Goal: Information Seeking & Learning: Learn about a topic

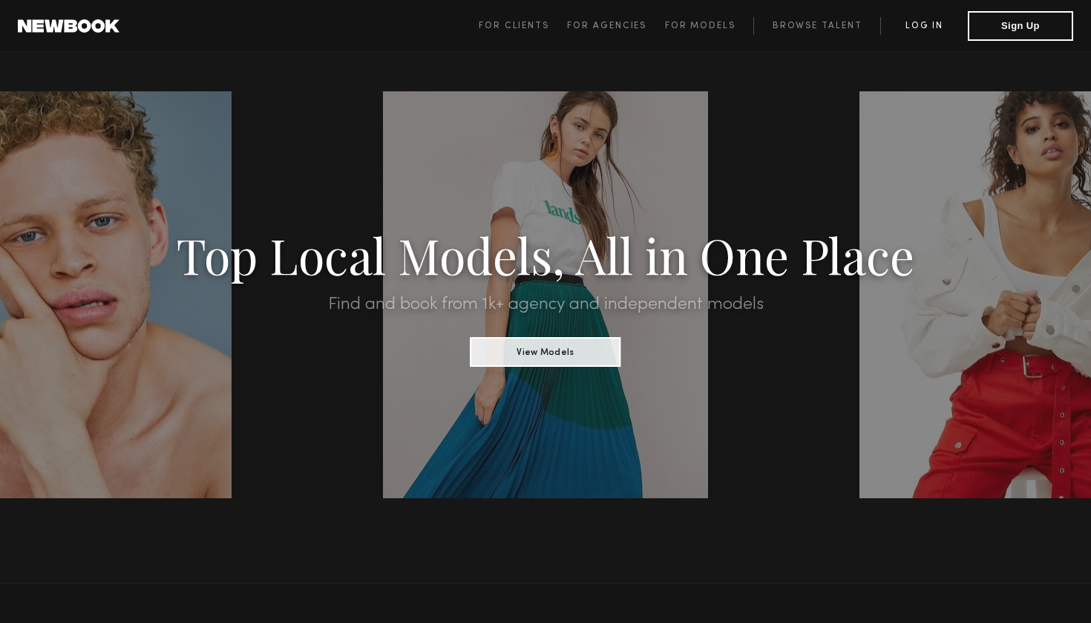
click at [929, 19] on link "Log in" at bounding box center [924, 26] width 88 height 18
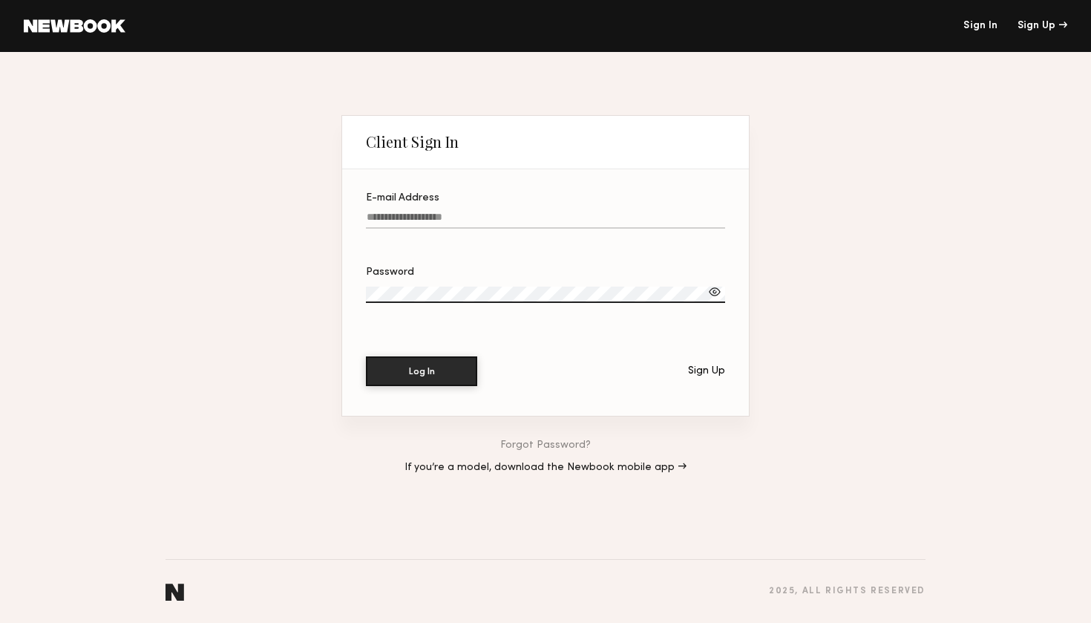
type input "**********"
click at [422, 370] on button "Log In" at bounding box center [421, 371] width 111 height 30
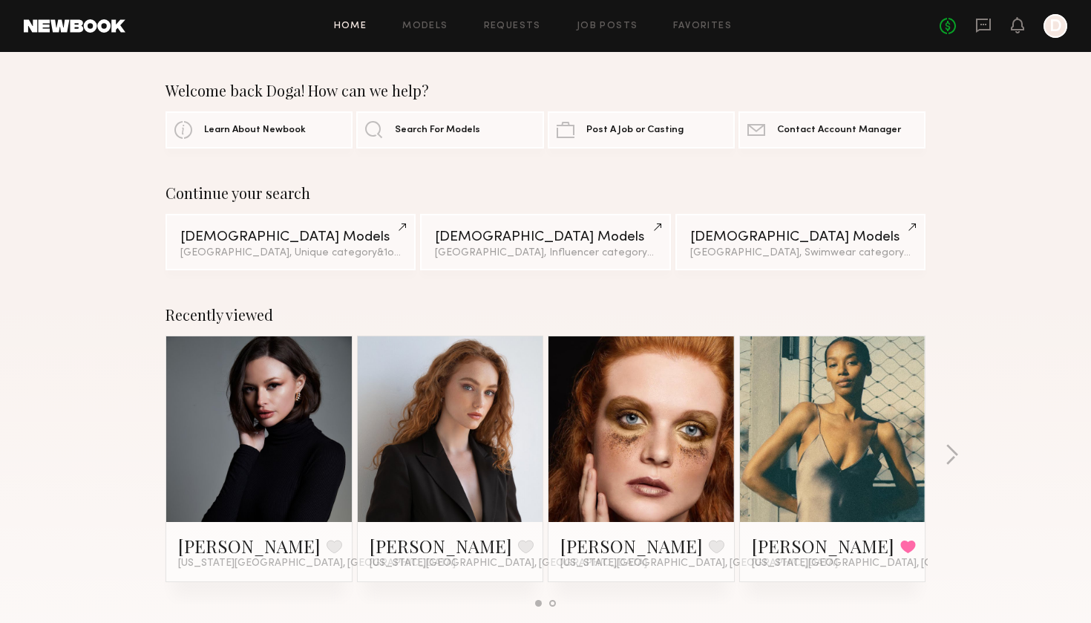
click at [1054, 31] on div at bounding box center [1056, 26] width 24 height 24
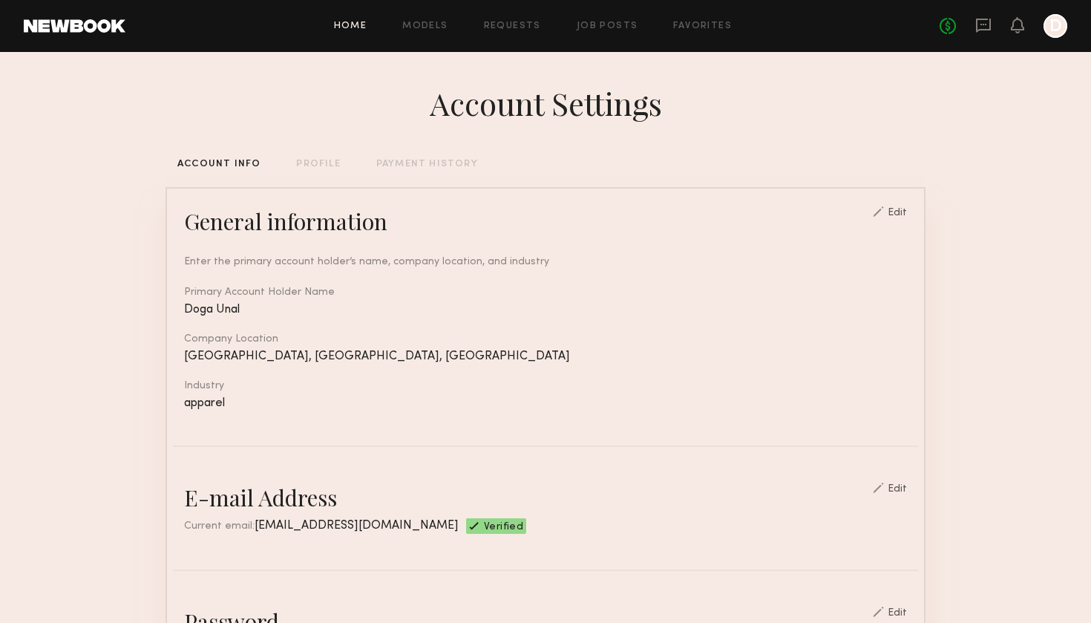
click at [353, 26] on link "Home" at bounding box center [350, 27] width 33 height 10
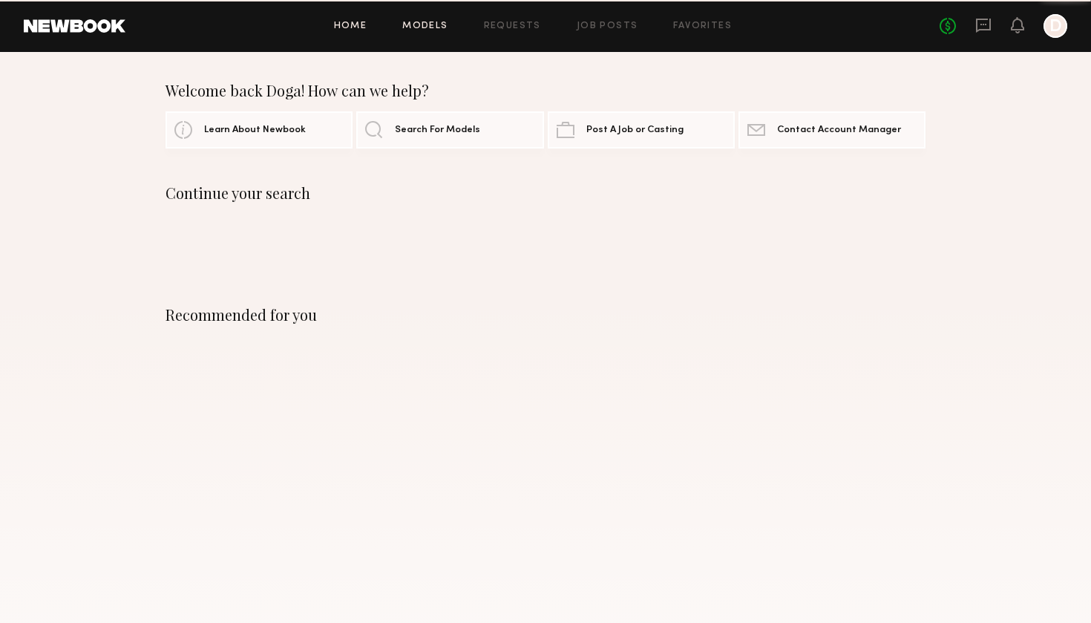
click at [432, 25] on link "Models" at bounding box center [424, 27] width 45 height 10
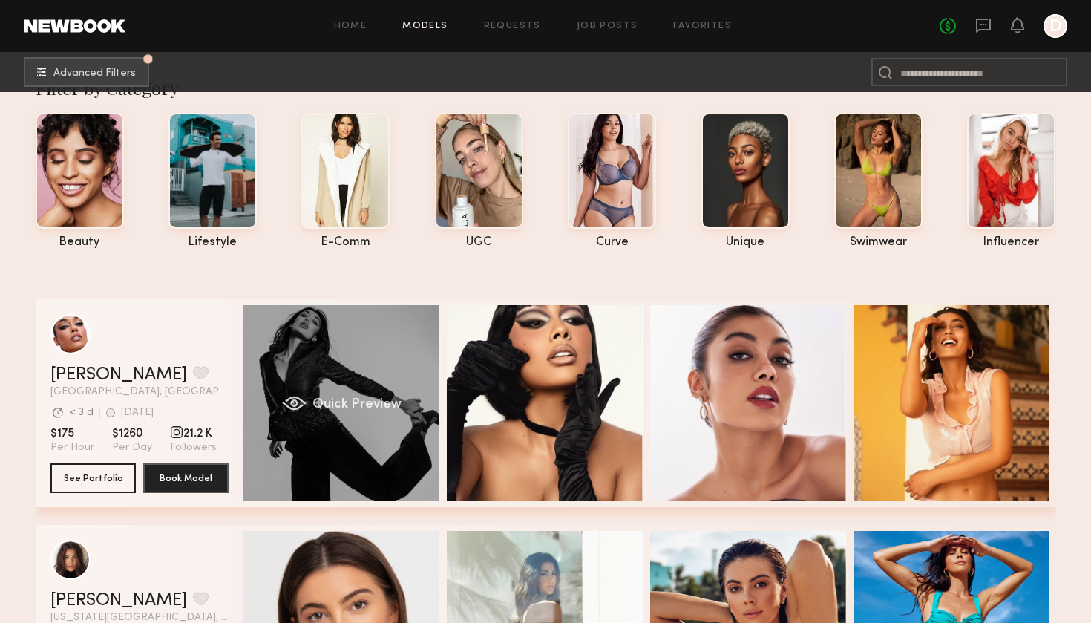
scroll to position [35, 0]
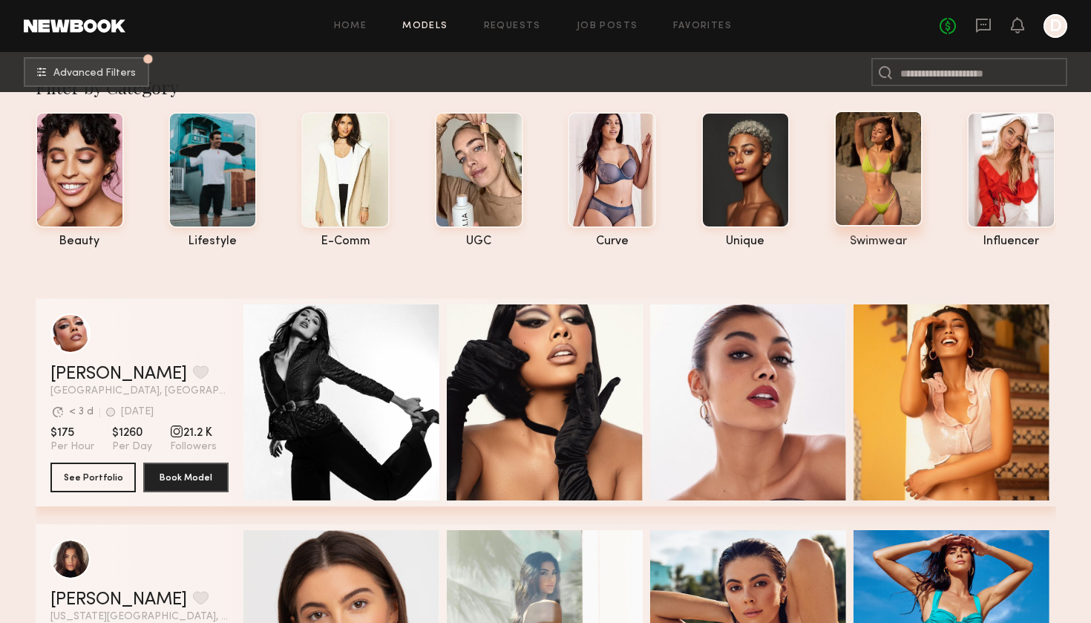
click at [873, 169] on div at bounding box center [878, 169] width 88 height 116
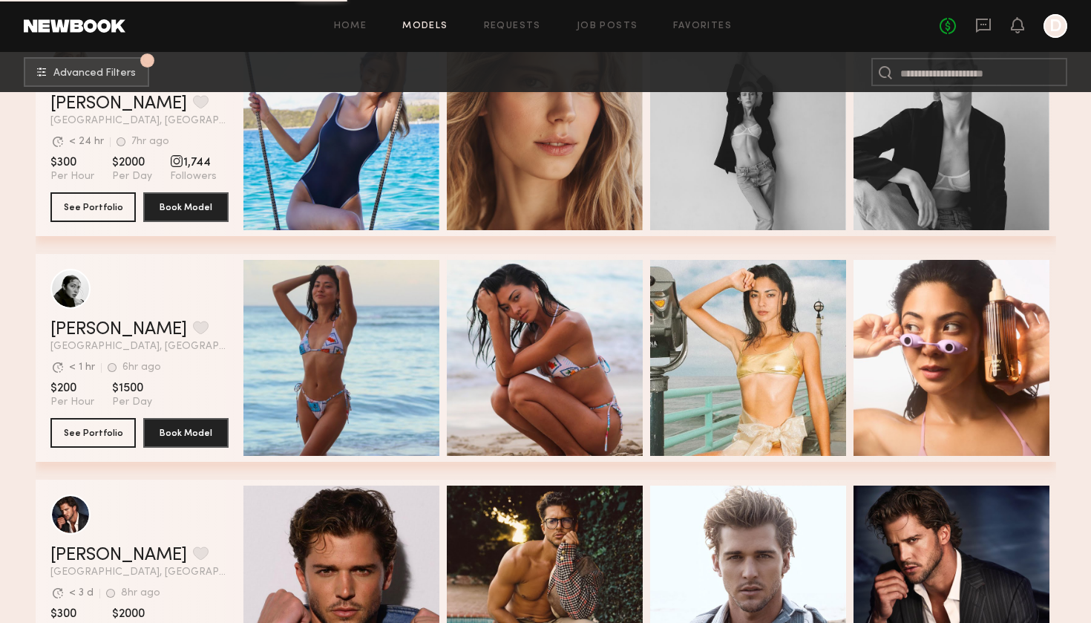
scroll to position [4741, 0]
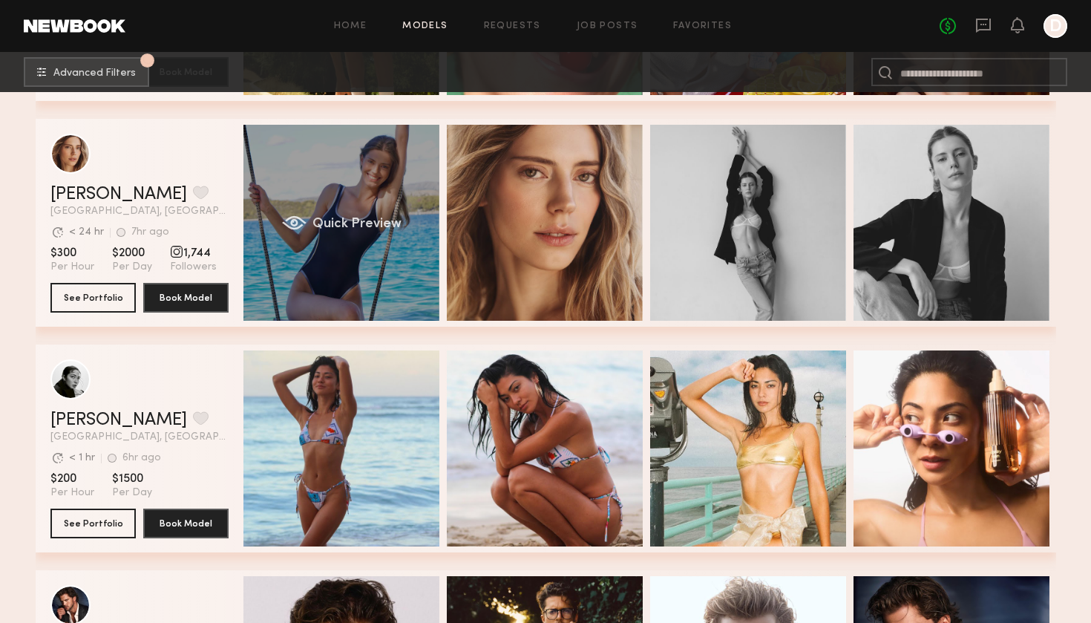
click at [373, 261] on div "Quick Preview" at bounding box center [341, 223] width 196 height 196
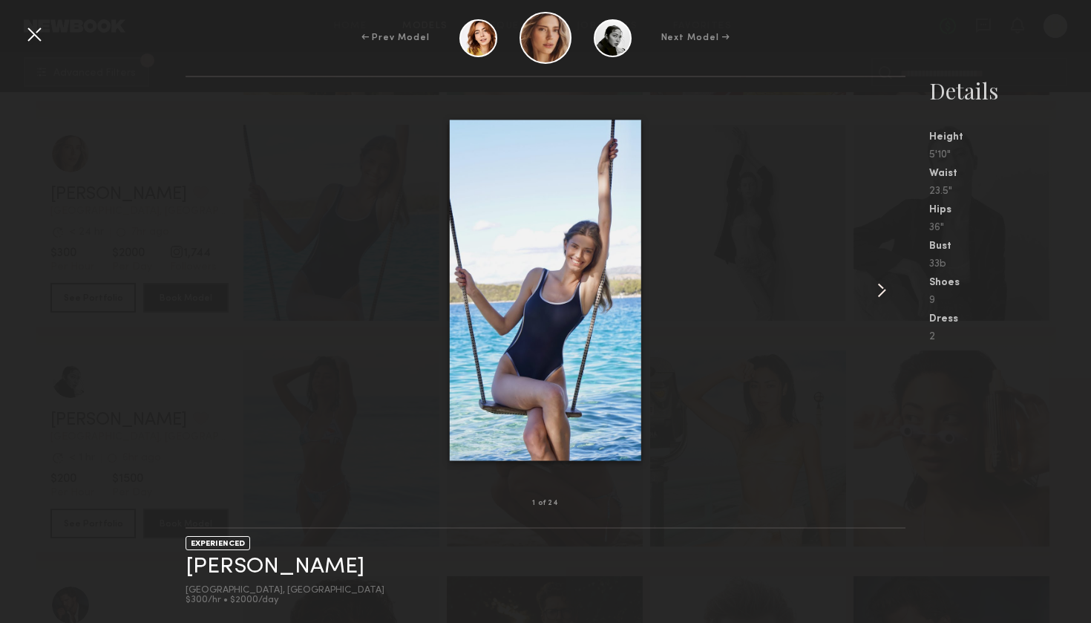
click at [879, 295] on common-icon at bounding box center [882, 290] width 24 height 24
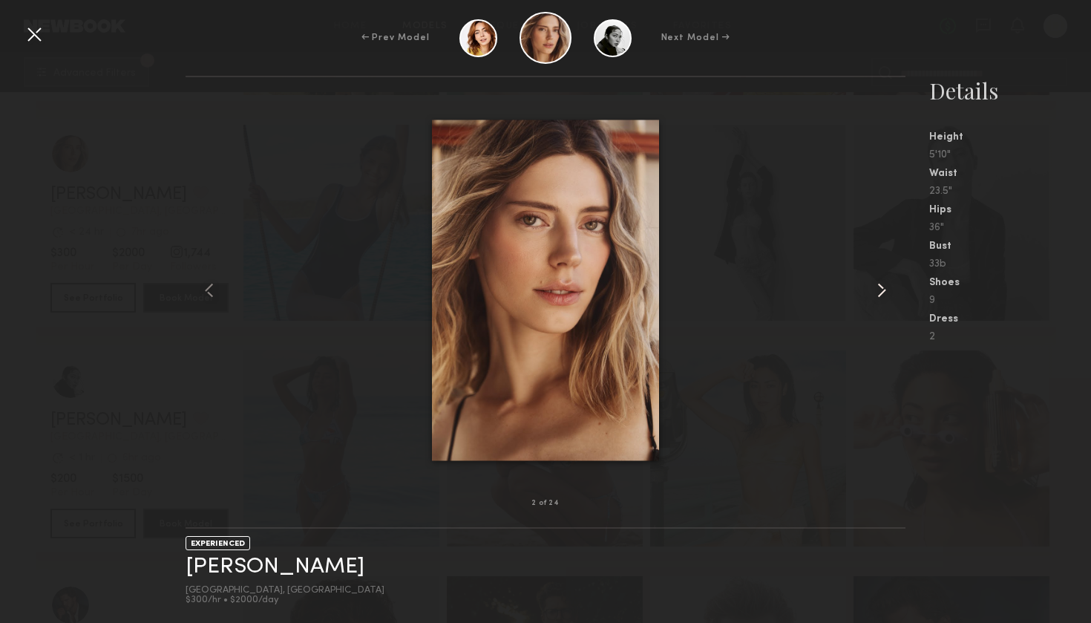
click at [879, 295] on common-icon at bounding box center [882, 290] width 24 height 24
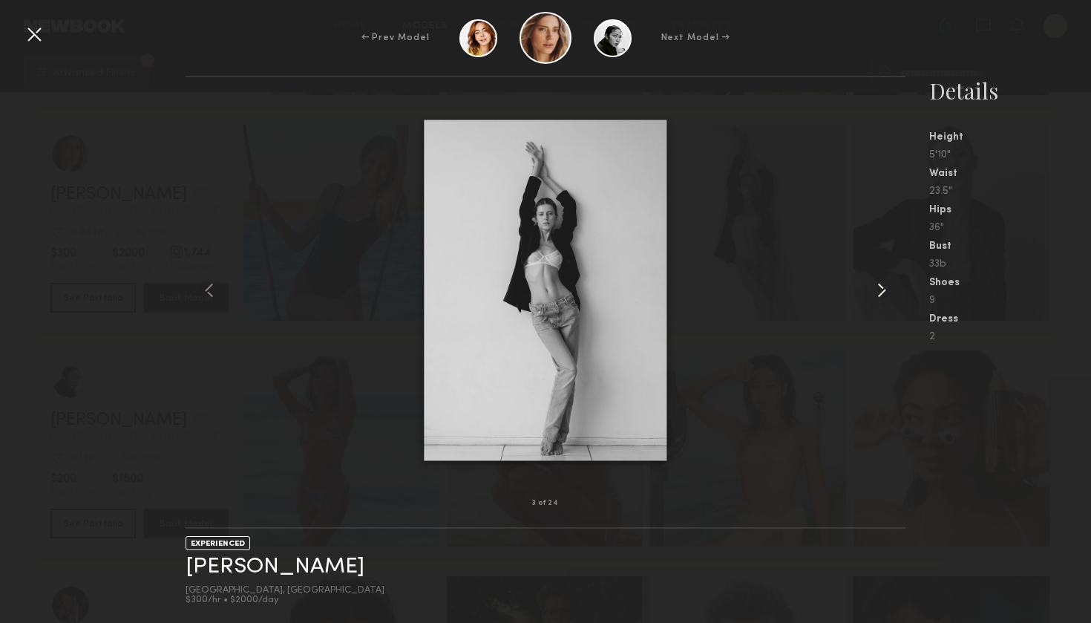
click at [879, 295] on common-icon at bounding box center [882, 290] width 24 height 24
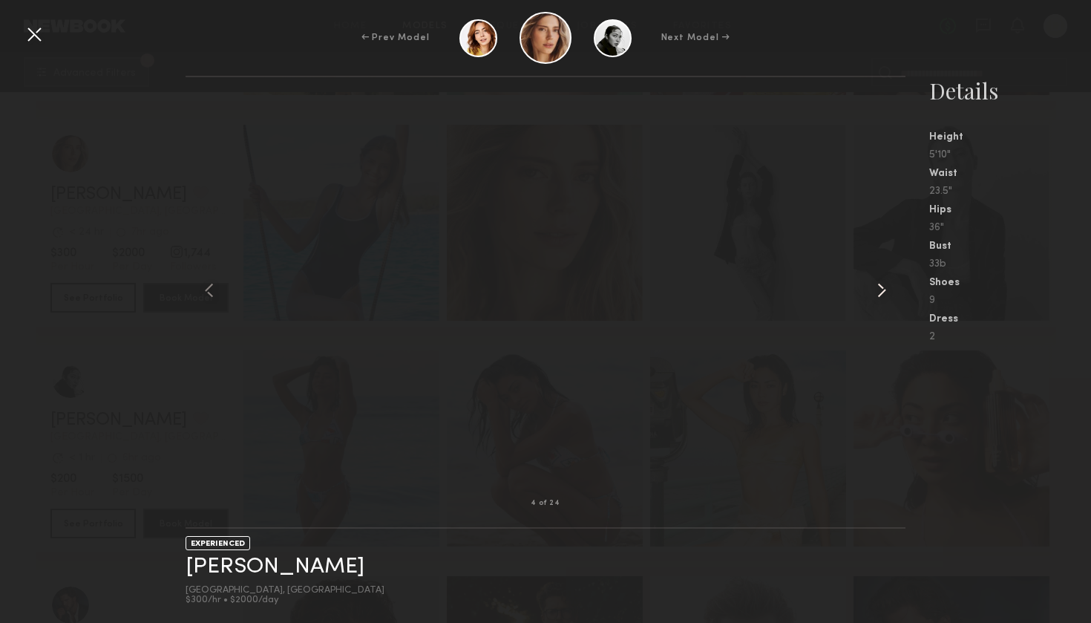
click at [879, 295] on common-icon at bounding box center [882, 290] width 24 height 24
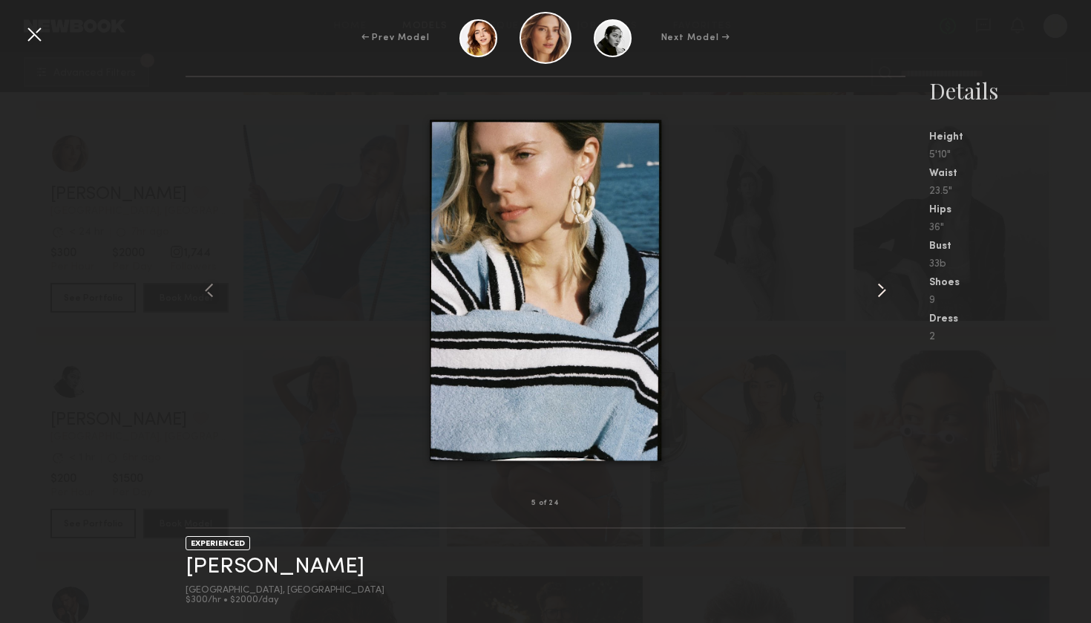
click at [879, 295] on common-icon at bounding box center [882, 290] width 24 height 24
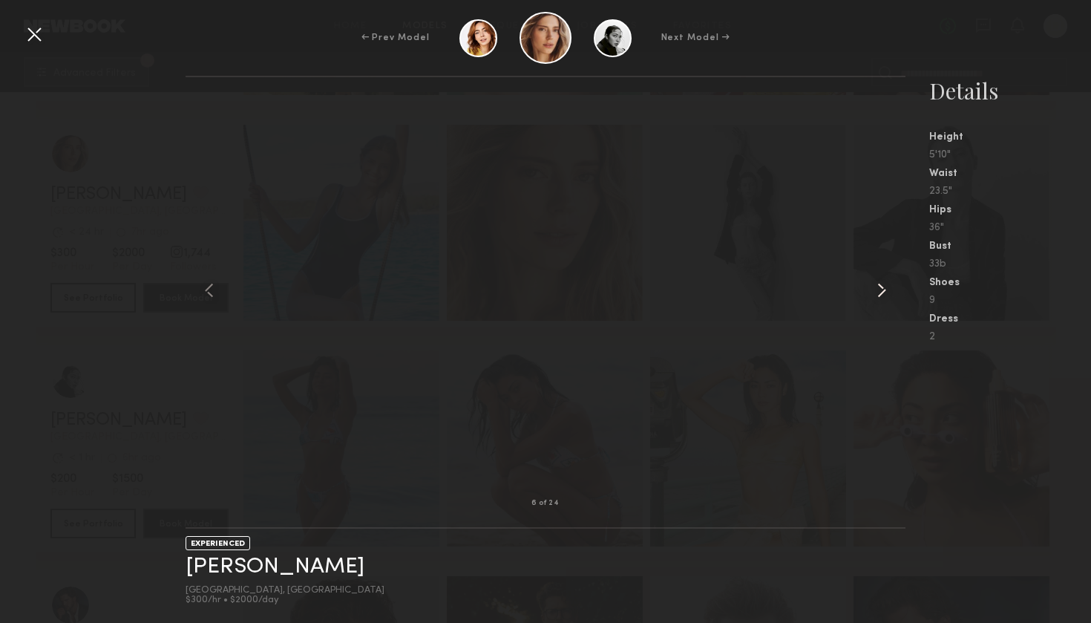
click at [879, 295] on common-icon at bounding box center [882, 290] width 24 height 24
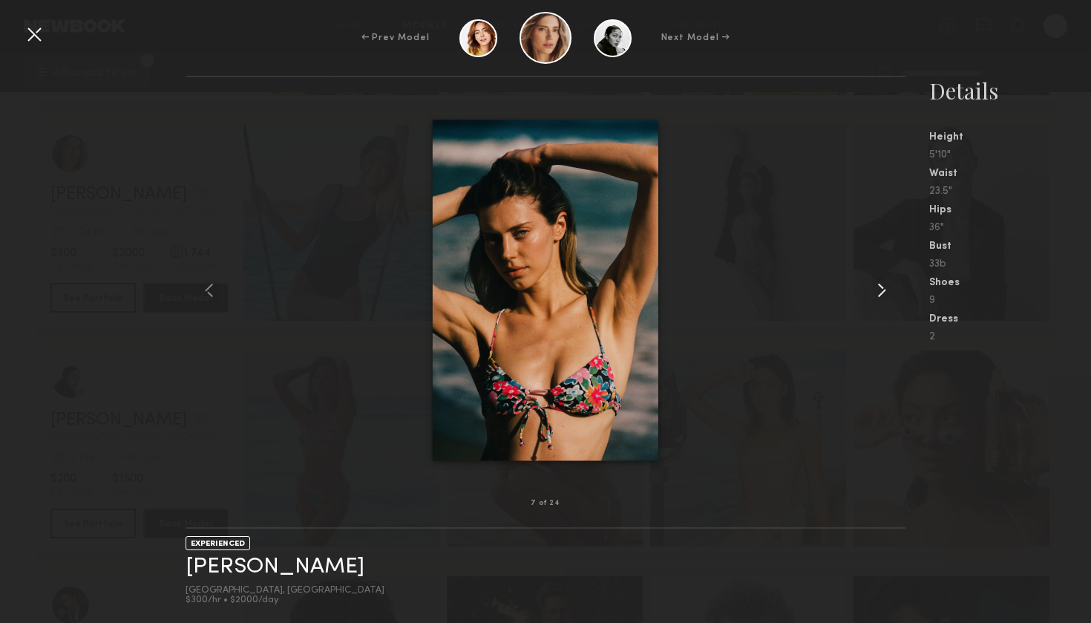
click at [880, 296] on common-icon at bounding box center [882, 290] width 24 height 24
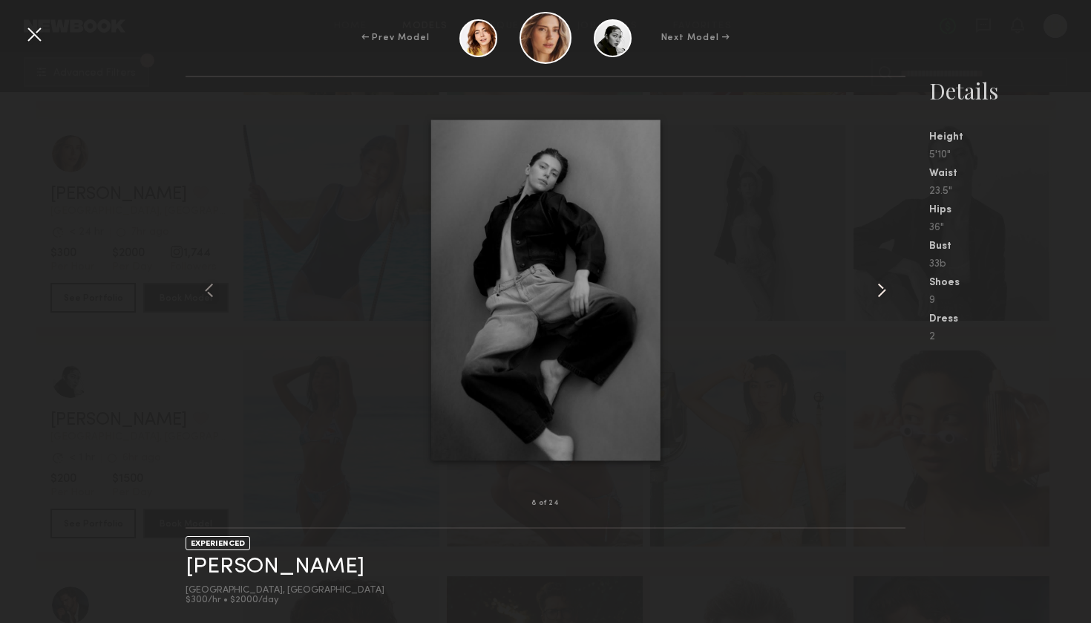
click at [880, 296] on common-icon at bounding box center [882, 290] width 24 height 24
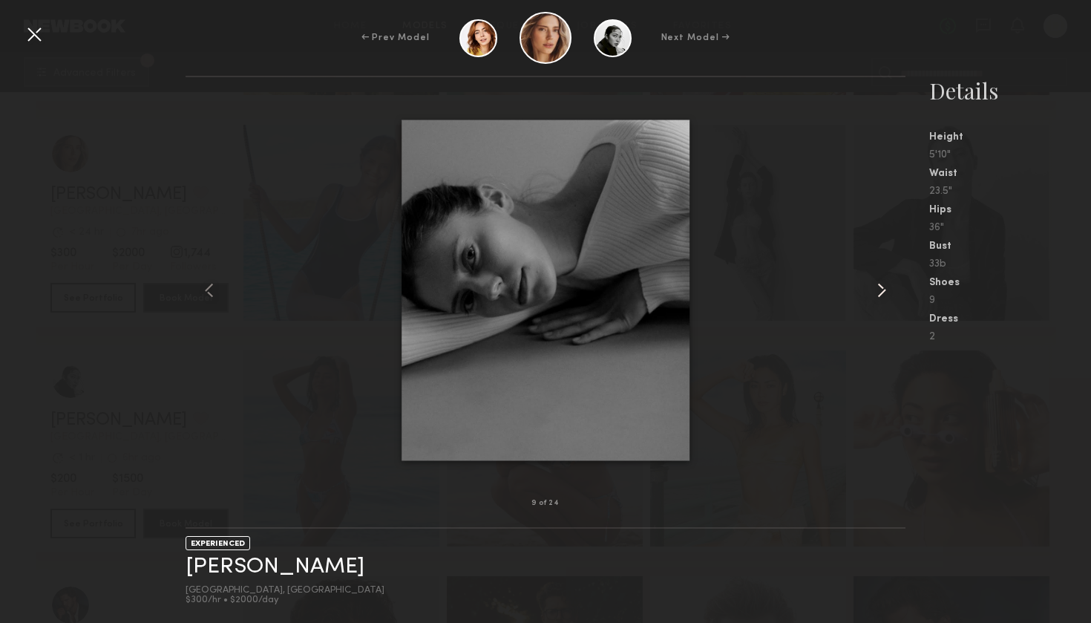
click at [880, 295] on common-icon at bounding box center [882, 290] width 24 height 24
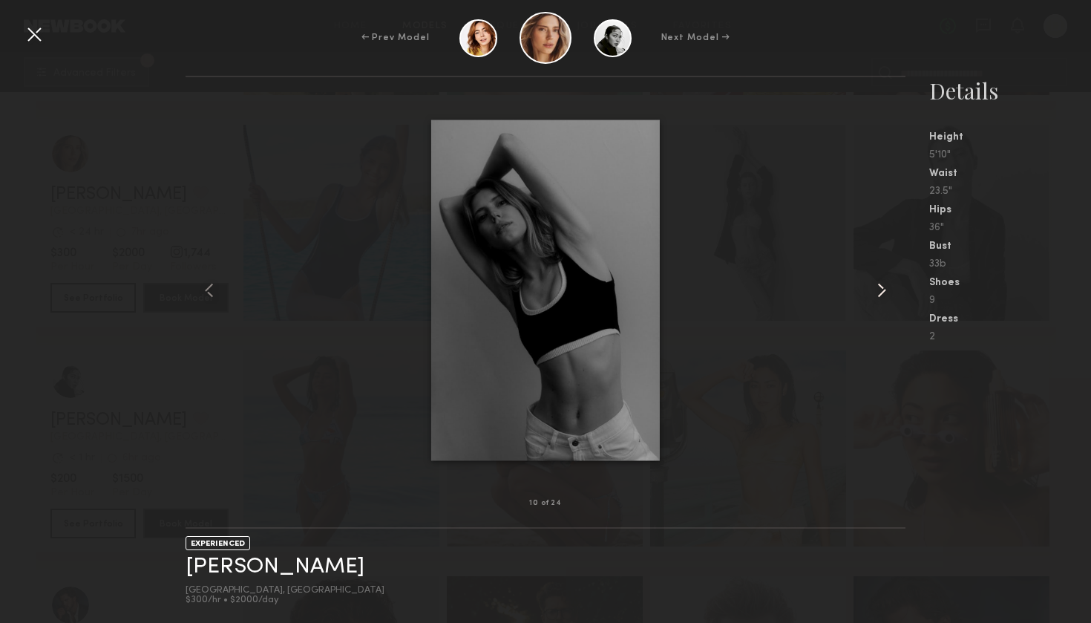
click at [880, 295] on common-icon at bounding box center [882, 290] width 24 height 24
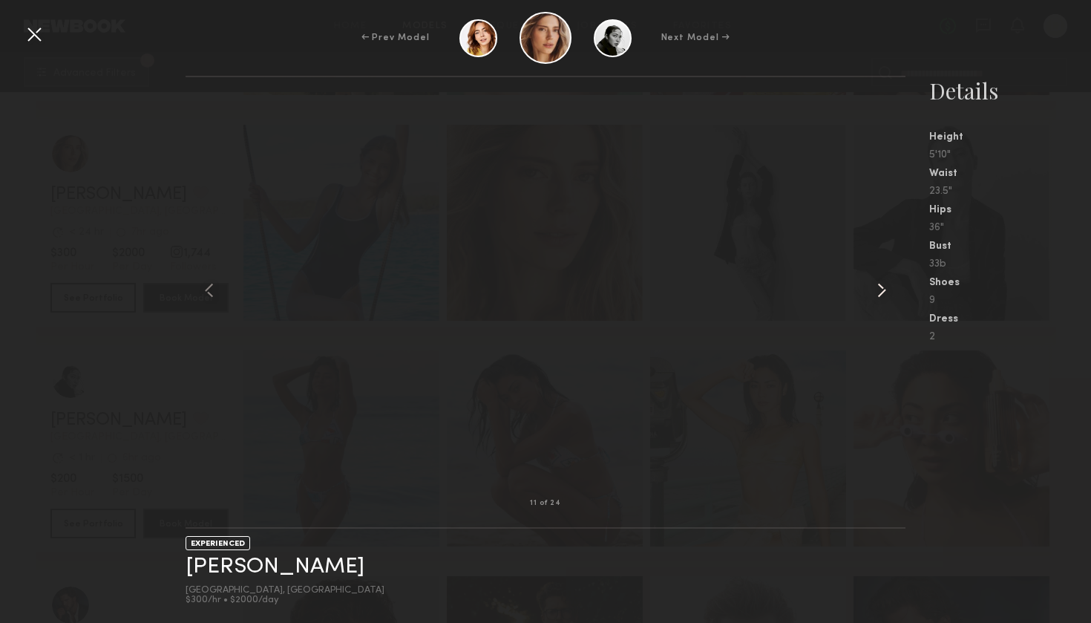
click at [880, 295] on common-icon at bounding box center [882, 290] width 24 height 24
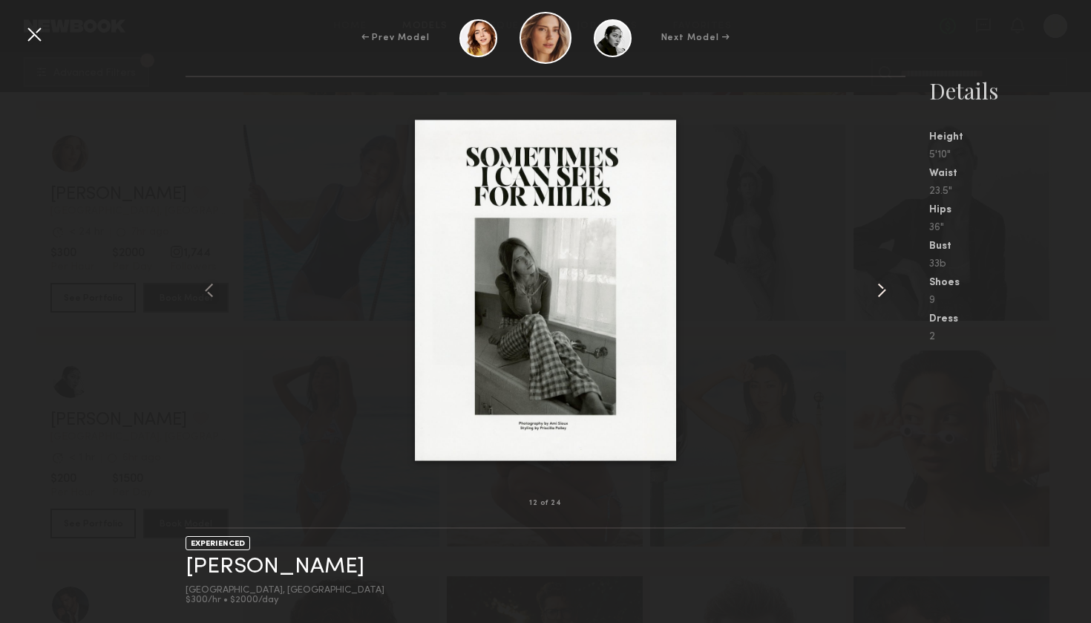
click at [880, 295] on common-icon at bounding box center [882, 290] width 24 height 24
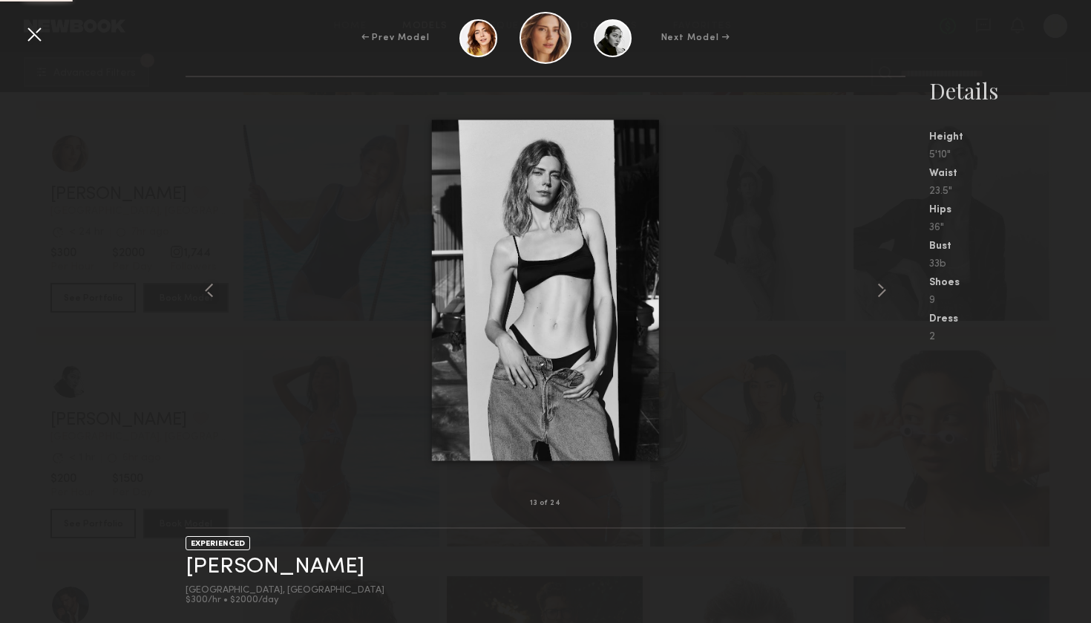
click at [1039, 238] on div "Details Height 5'10" Waist 23.5" Hips 36" Bust 33b Shoes 9 Dress 2" at bounding box center [1010, 209] width 162 height 266
click at [987, 60] on div "← Prev Model Next Model →" at bounding box center [545, 38] width 1091 height 52
